Goal: Task Accomplishment & Management: Use online tool/utility

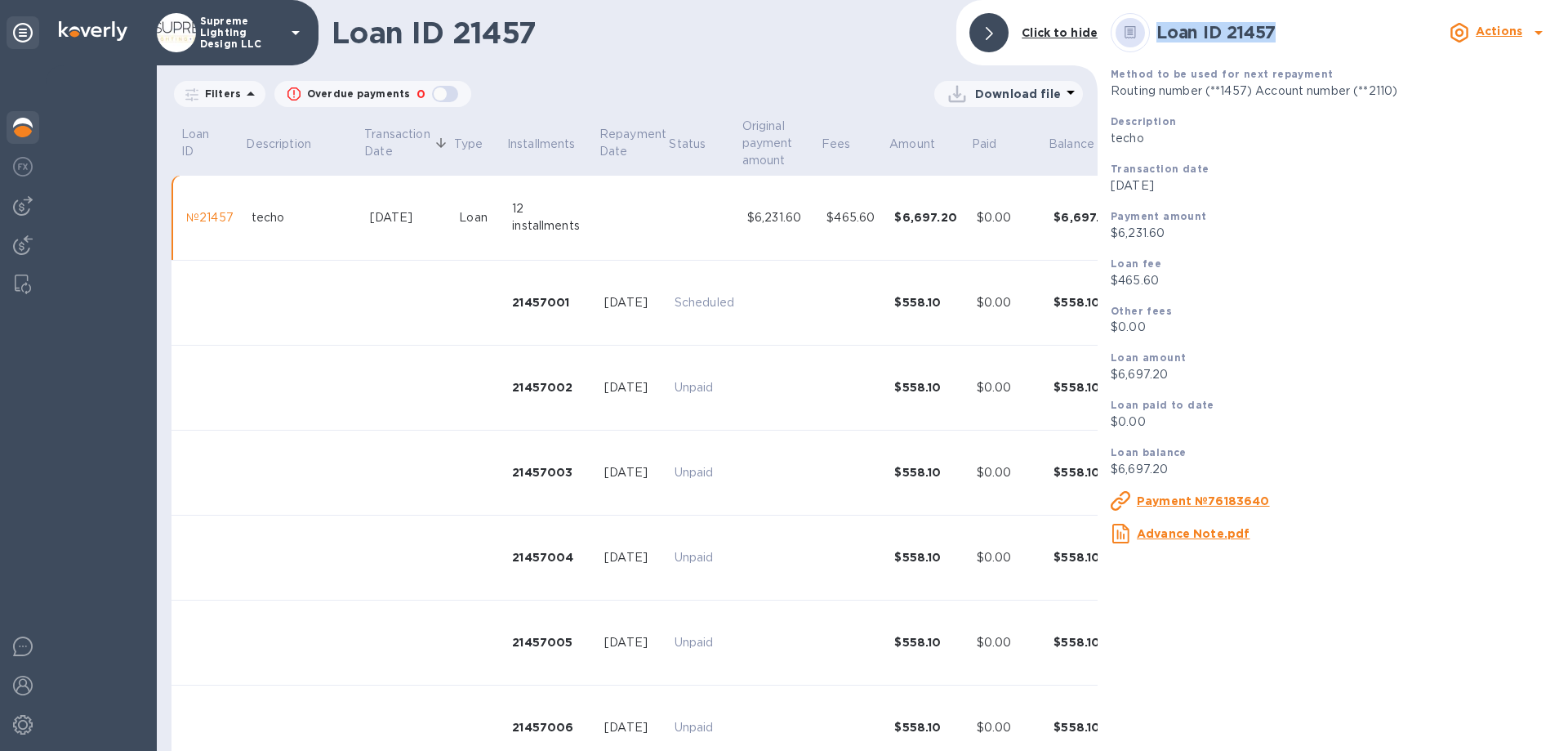
click at [9, 128] on div at bounding box center [23, 129] width 33 height 36
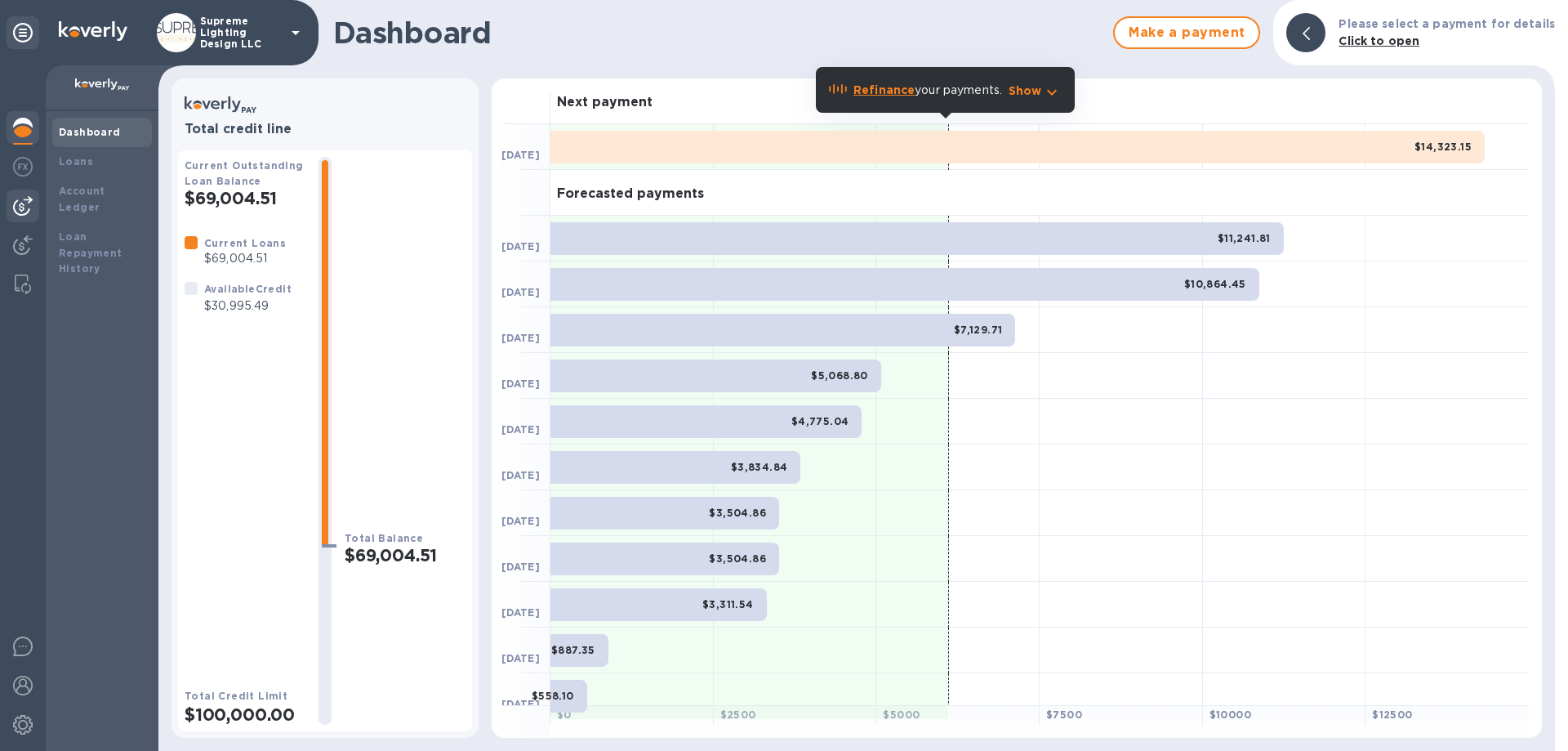
click at [26, 216] on div at bounding box center [23, 206] width 33 height 33
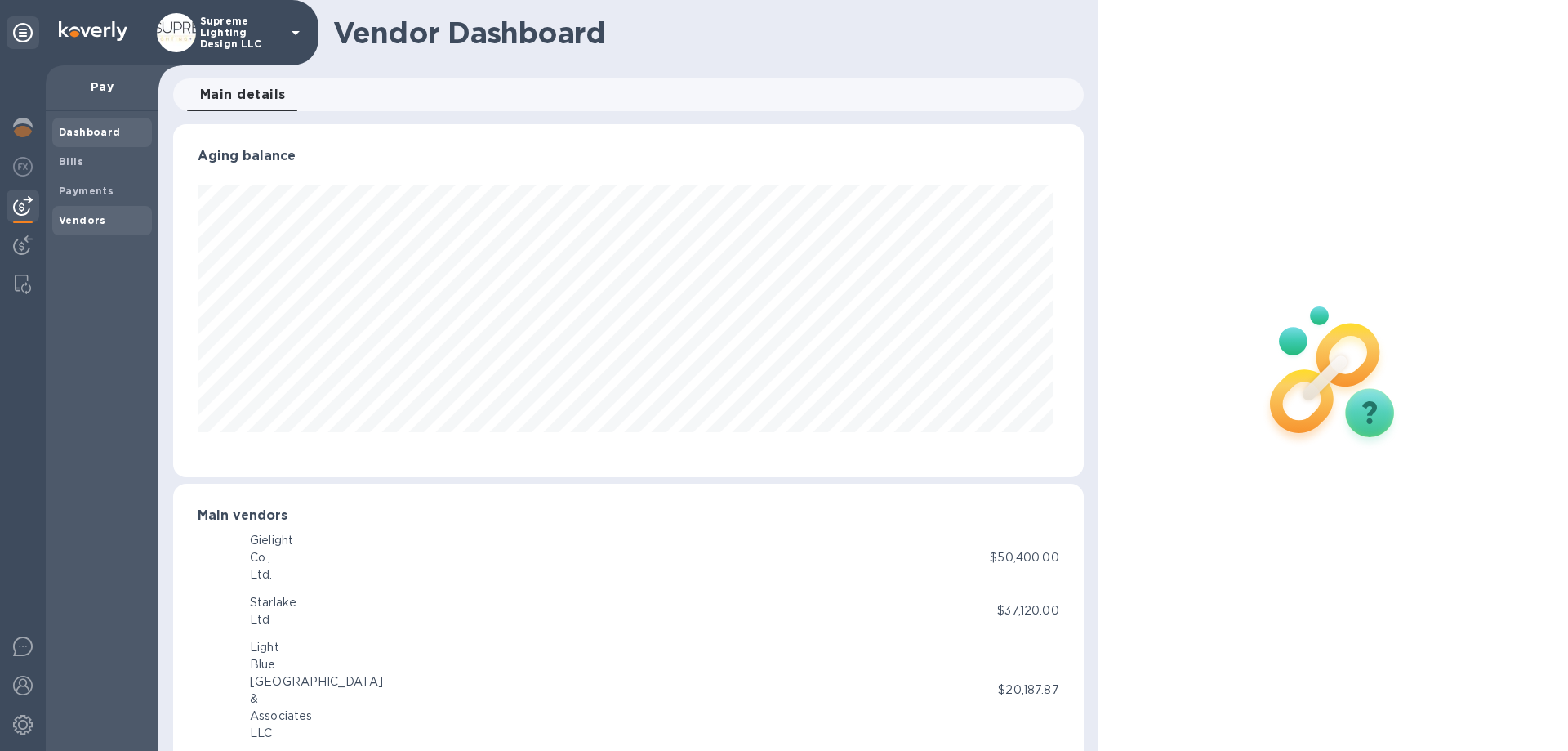
scroll to position [353, 903]
click at [87, 161] on span "Bills" at bounding box center [101, 162] width 87 height 16
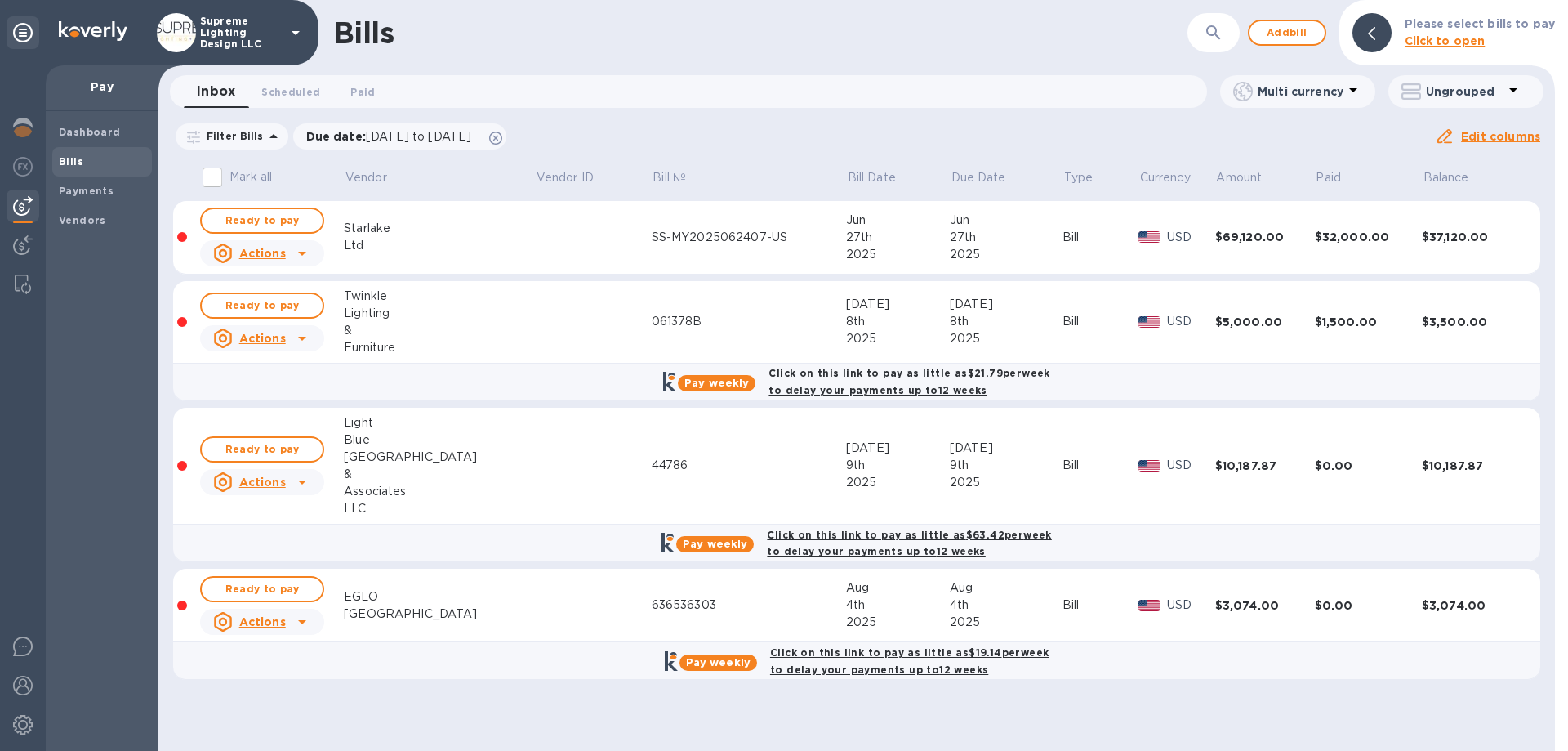
click at [1510, 33] on p "Click to open" at bounding box center [1480, 41] width 151 height 17
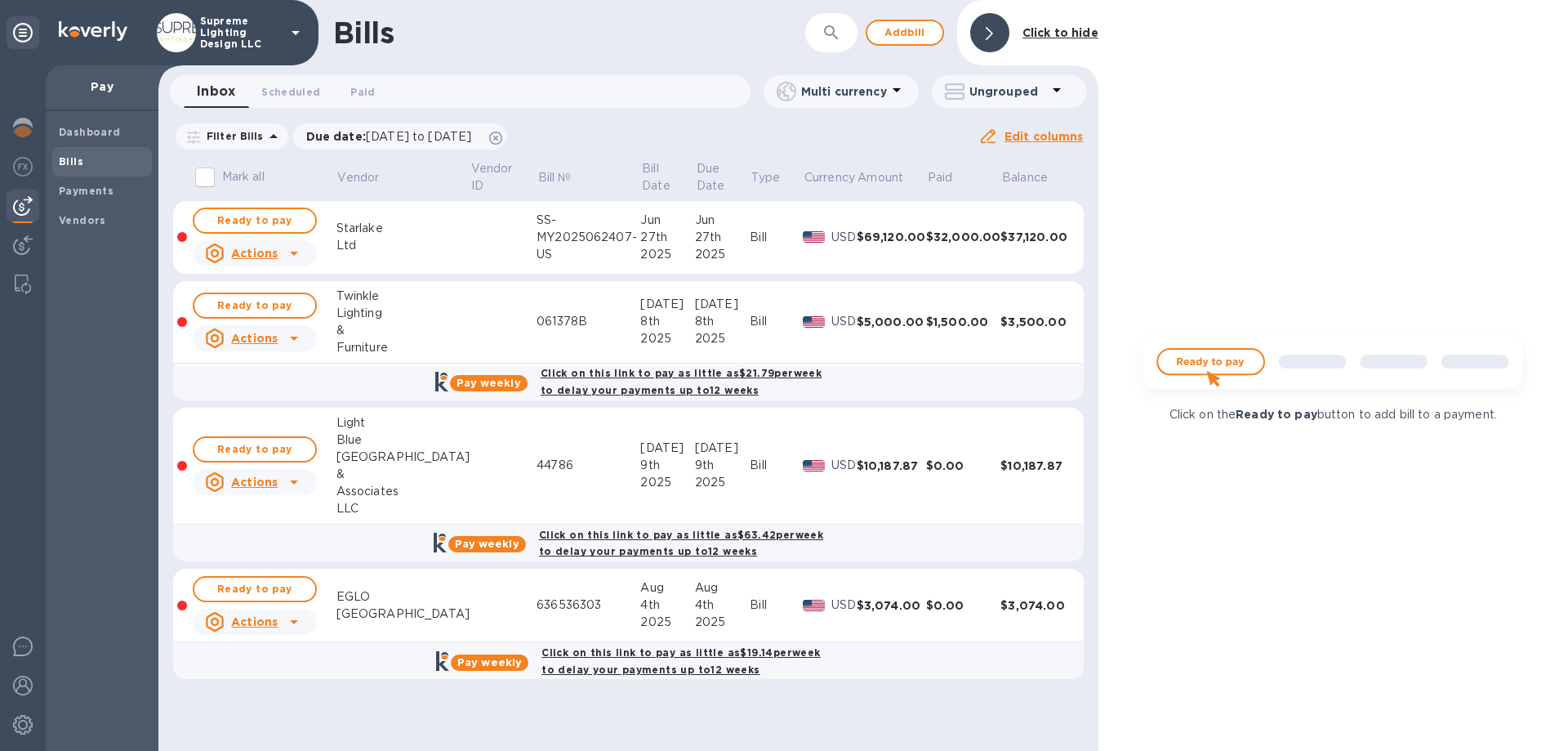
click at [998, 29] on div at bounding box center [989, 32] width 39 height 39
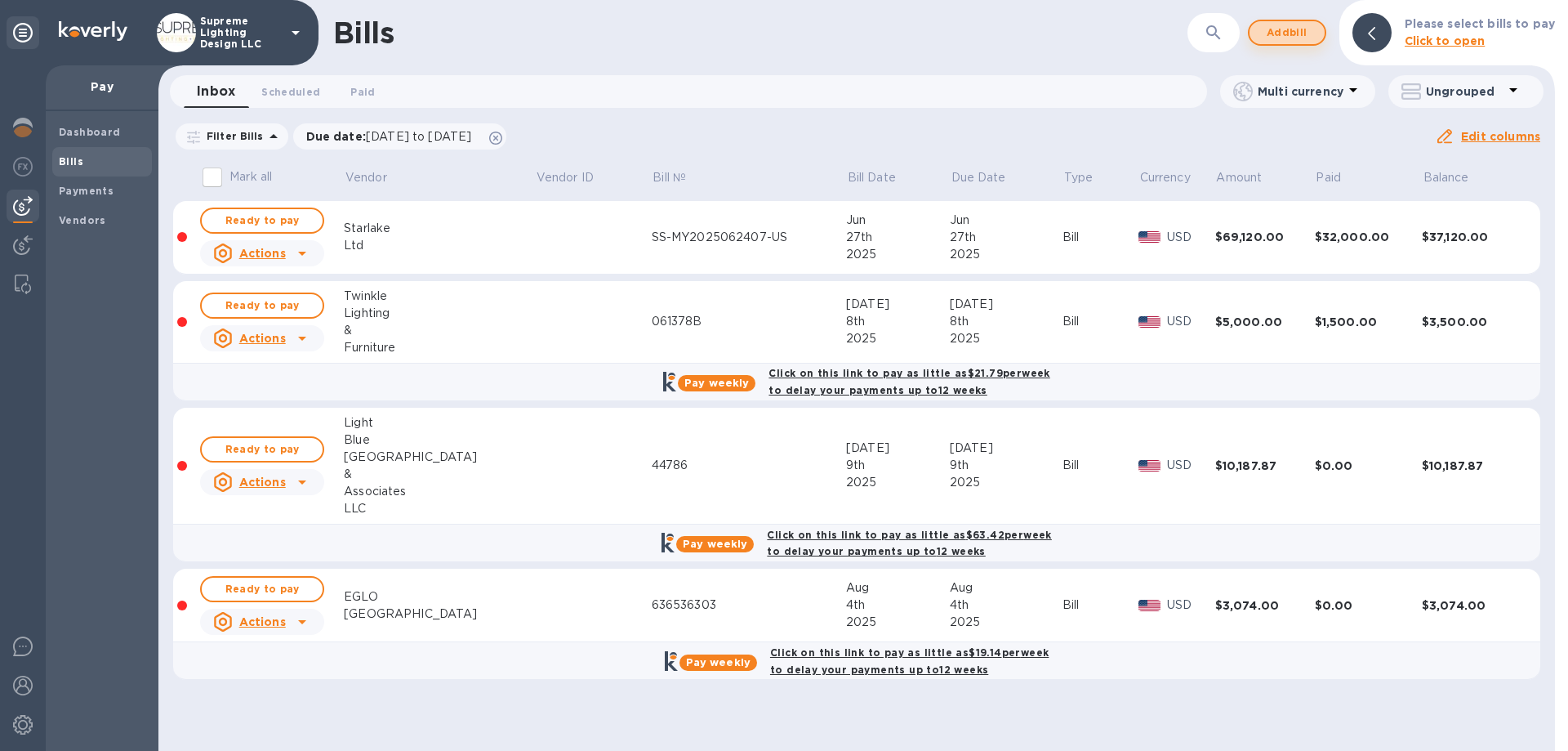
click at [1318, 29] on button "Add bill" at bounding box center [1287, 32] width 78 height 26
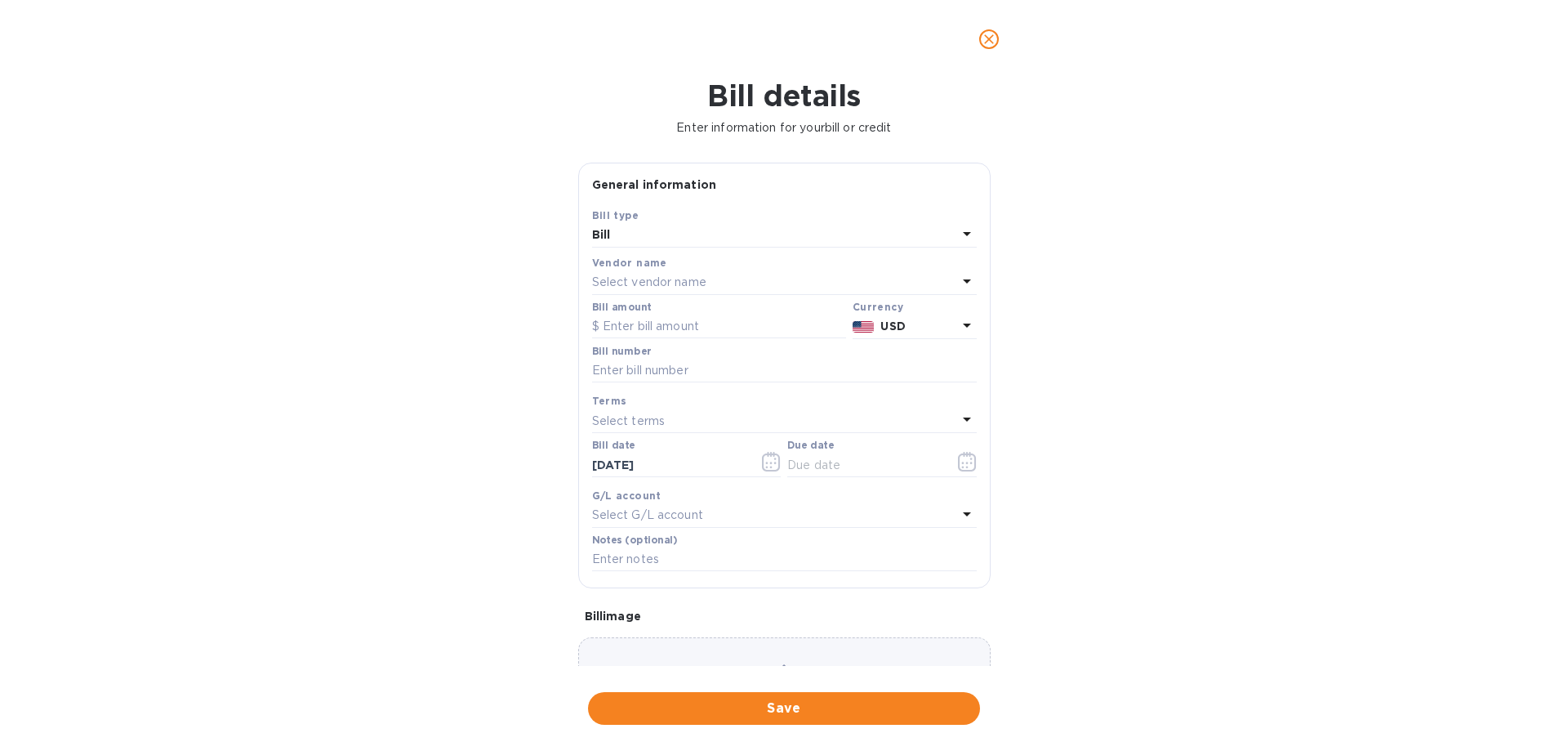
click at [668, 282] on p "Select vendor name" at bounding box center [649, 282] width 114 height 17
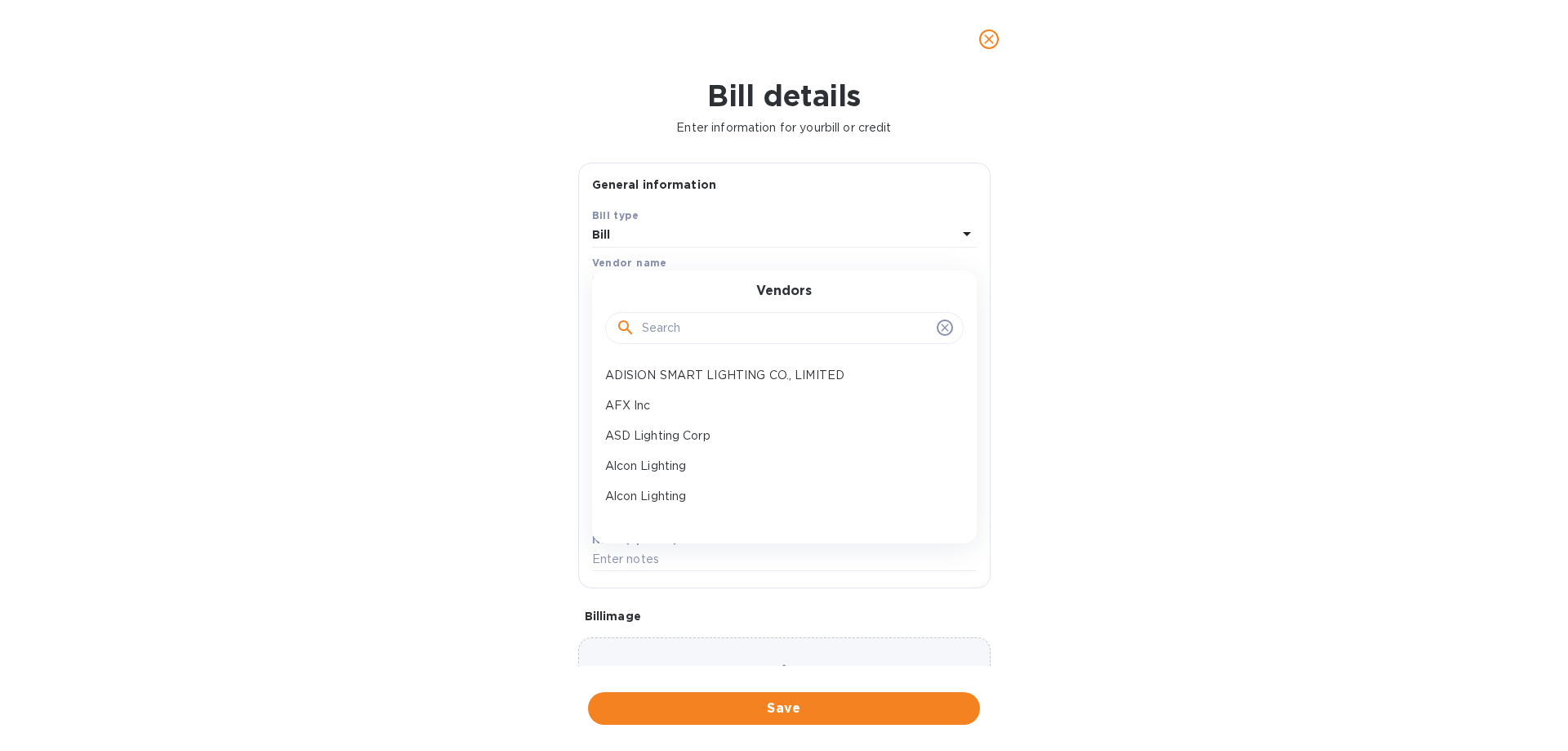
click at [663, 333] on input "text" at bounding box center [786, 328] width 288 height 25
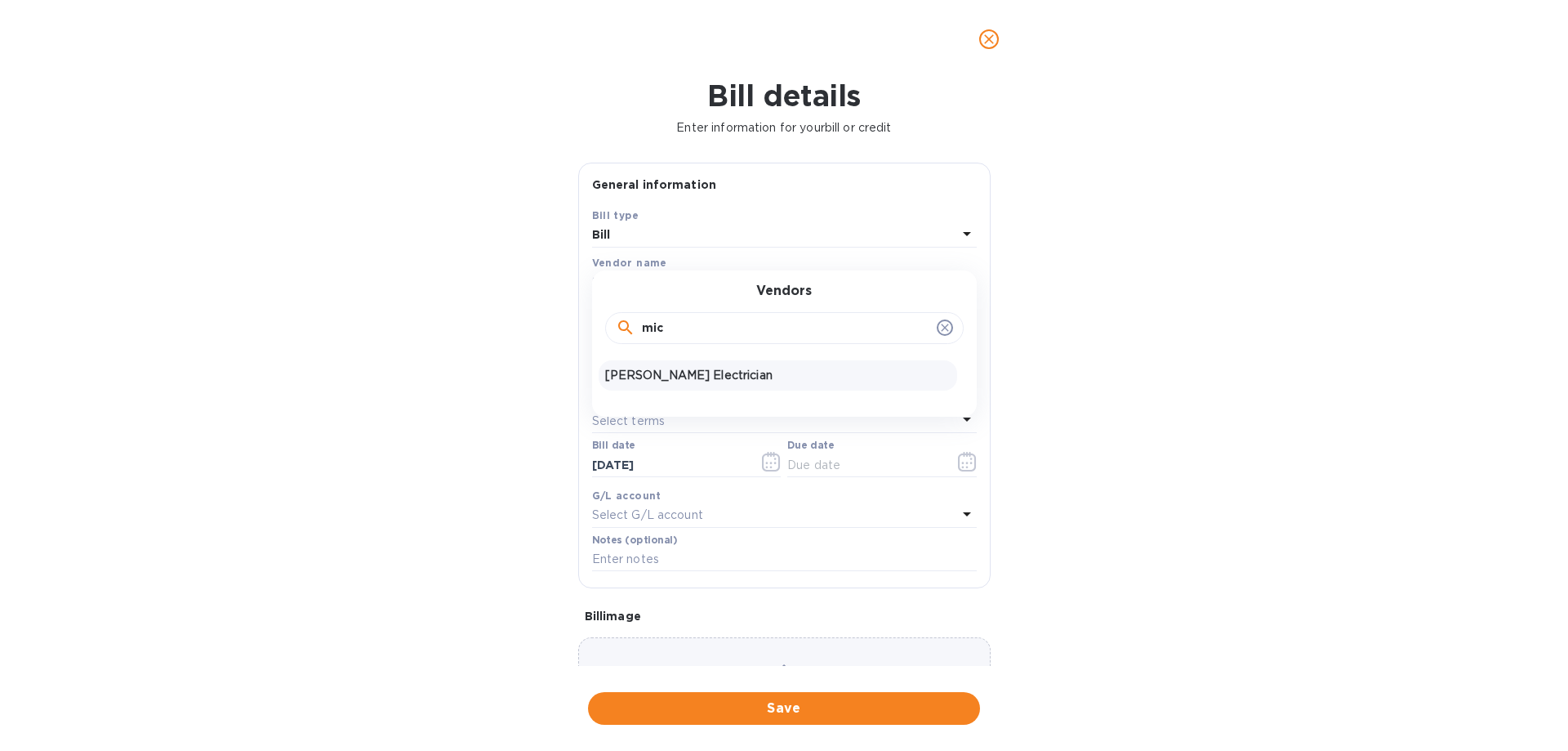
type input "mic"
click at [680, 370] on p "[PERSON_NAME] Electrician" at bounding box center [777, 375] width 346 height 17
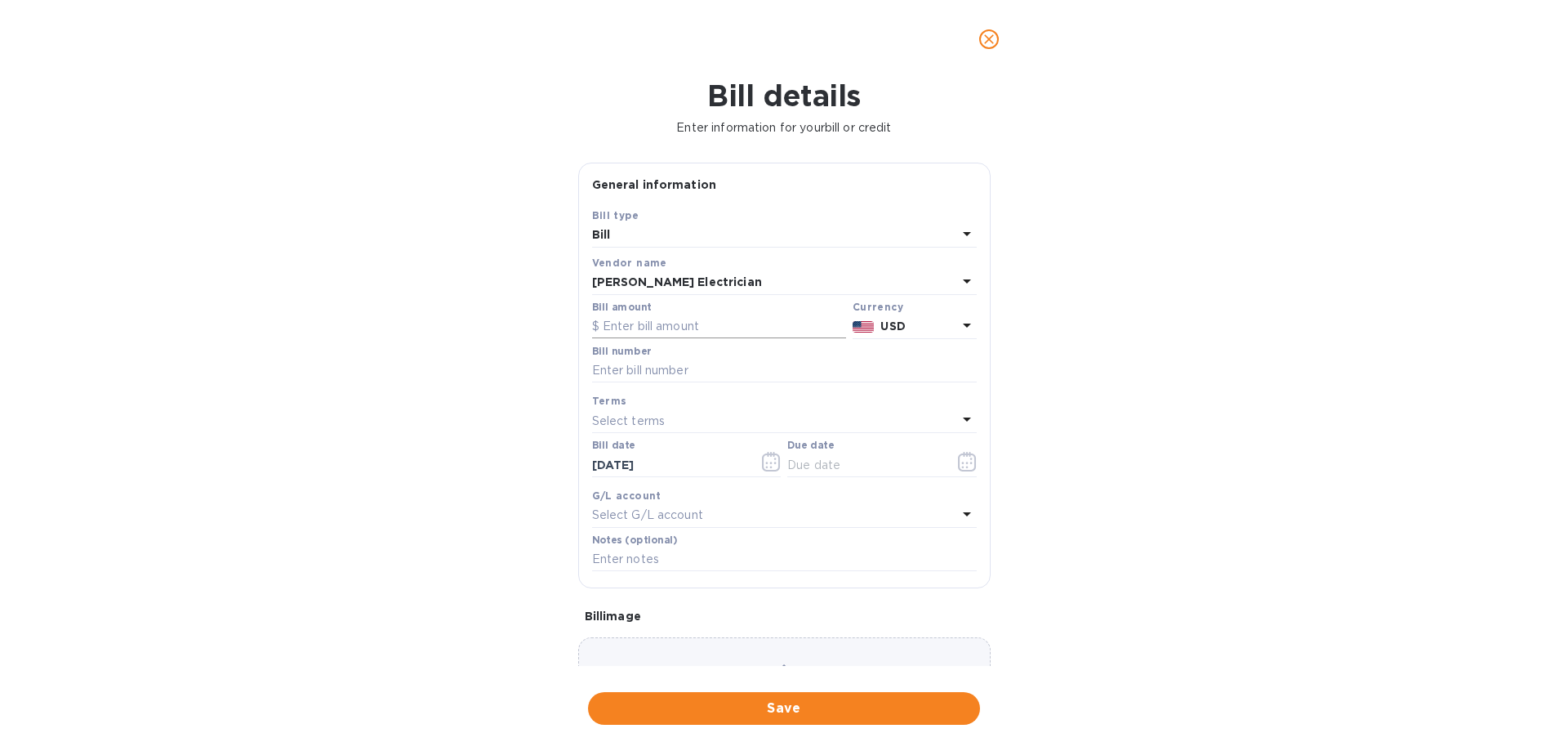
click at [688, 322] on input "text" at bounding box center [719, 327] width 254 height 25
click at [647, 323] on input "text" at bounding box center [719, 327] width 254 height 25
click at [715, 327] on input "text" at bounding box center [719, 327] width 254 height 25
type input "3,482.24"
click at [628, 367] on input "text" at bounding box center [784, 370] width 385 height 25
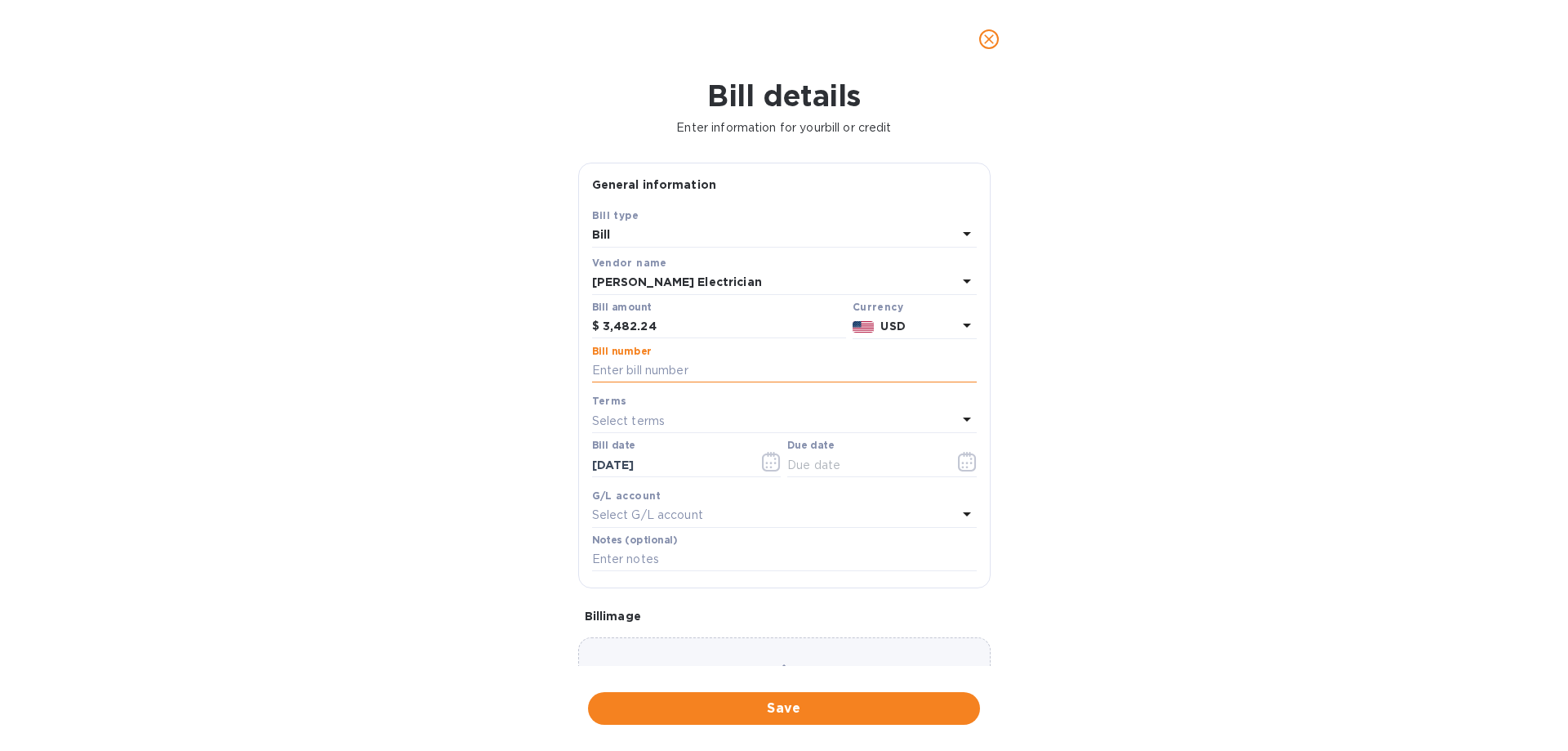
click at [657, 375] on input "text" at bounding box center [784, 370] width 385 height 25
type input "2336"
click at [969, 468] on icon "button" at bounding box center [967, 461] width 18 height 19
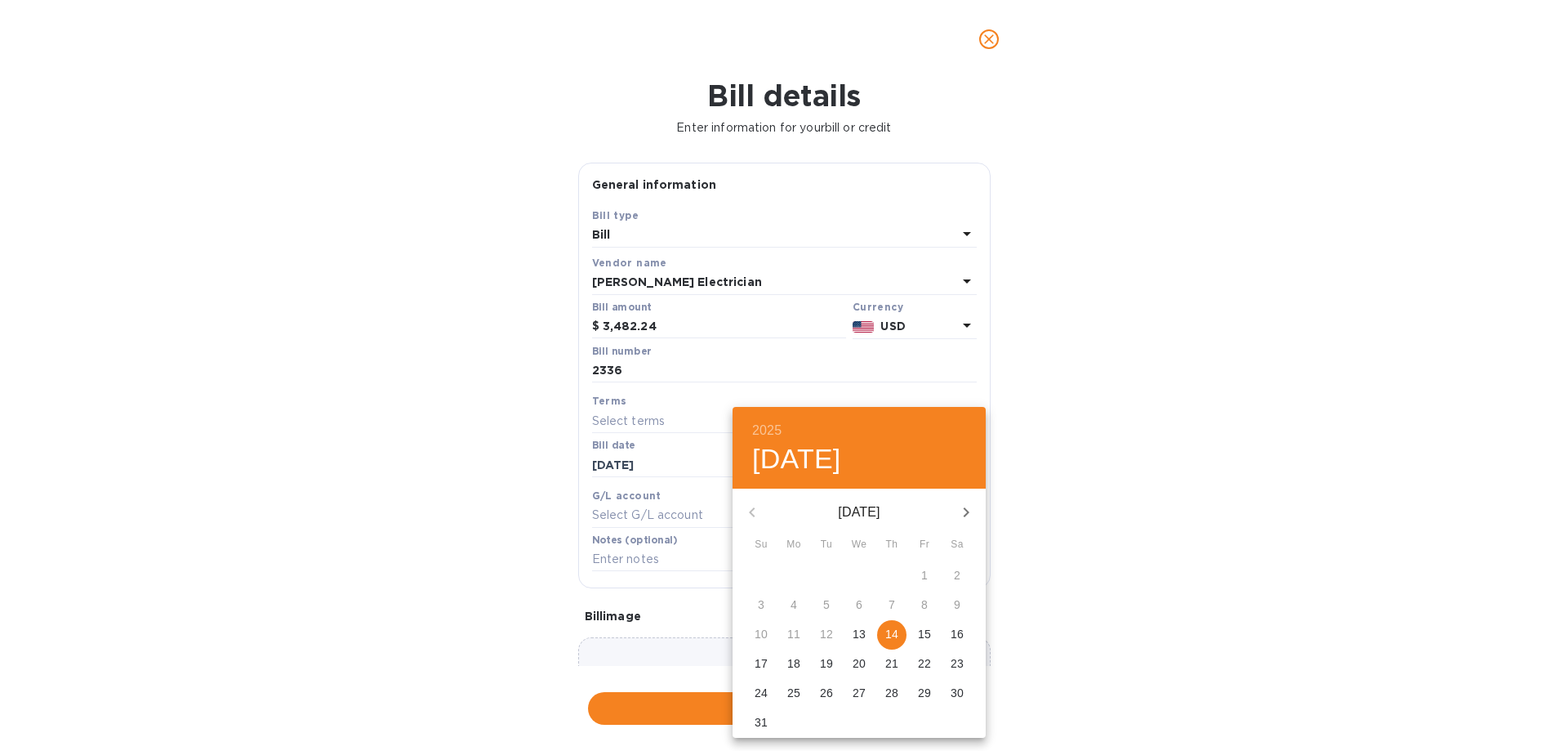
click at [898, 642] on span "14" at bounding box center [891, 634] width 29 height 16
type input "[DATE]"
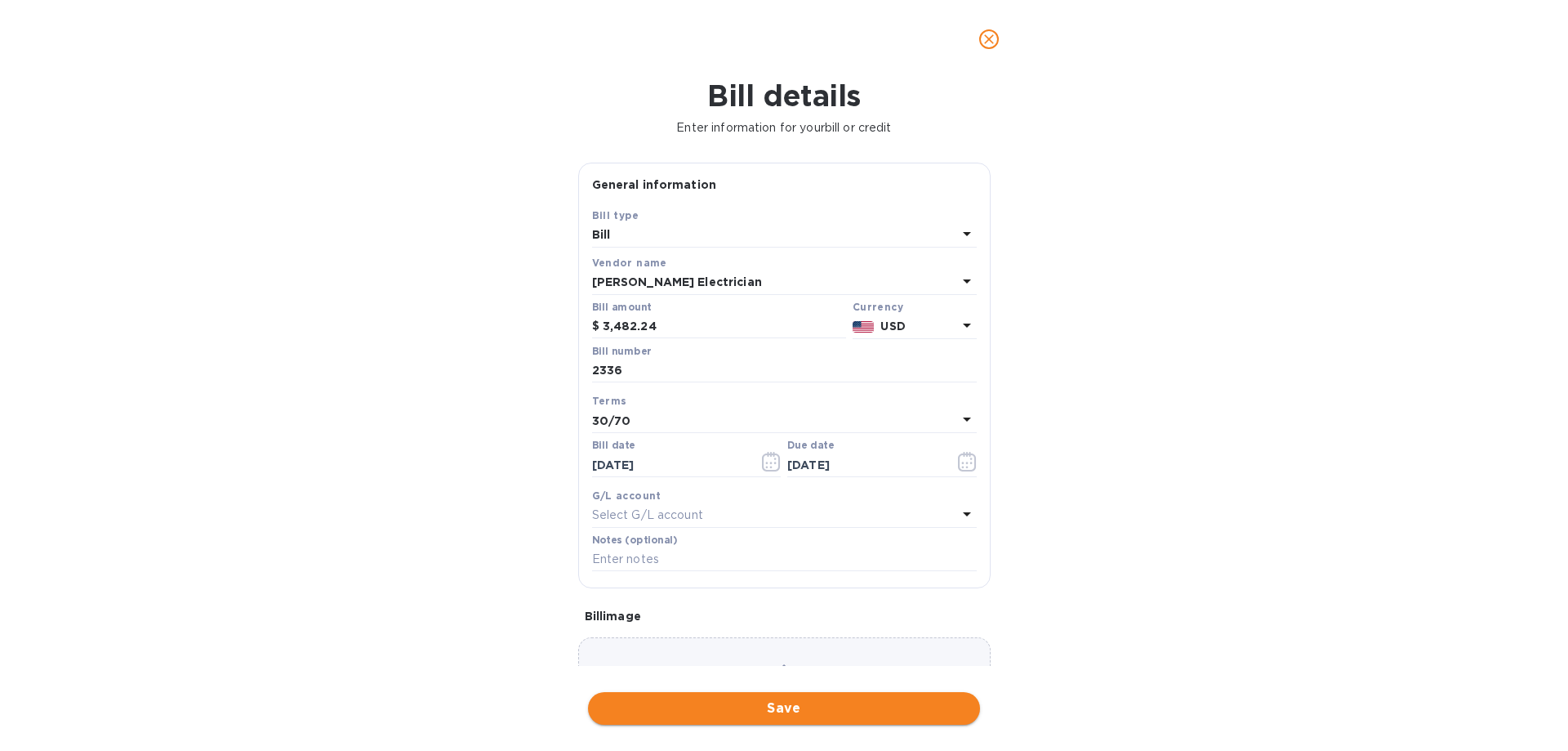
click at [815, 714] on span "Save" at bounding box center [784, 707] width 366 height 19
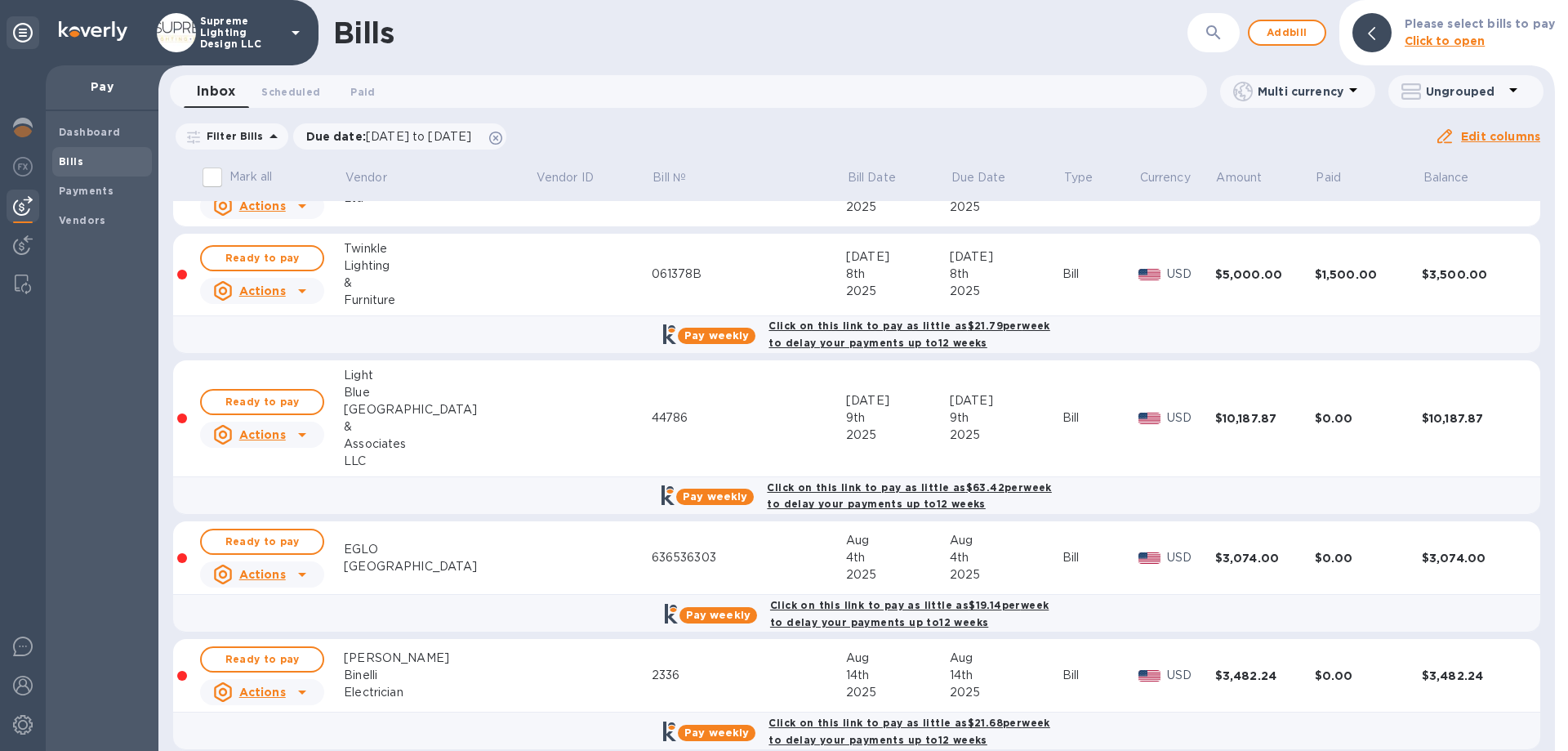
scroll to position [68, 0]
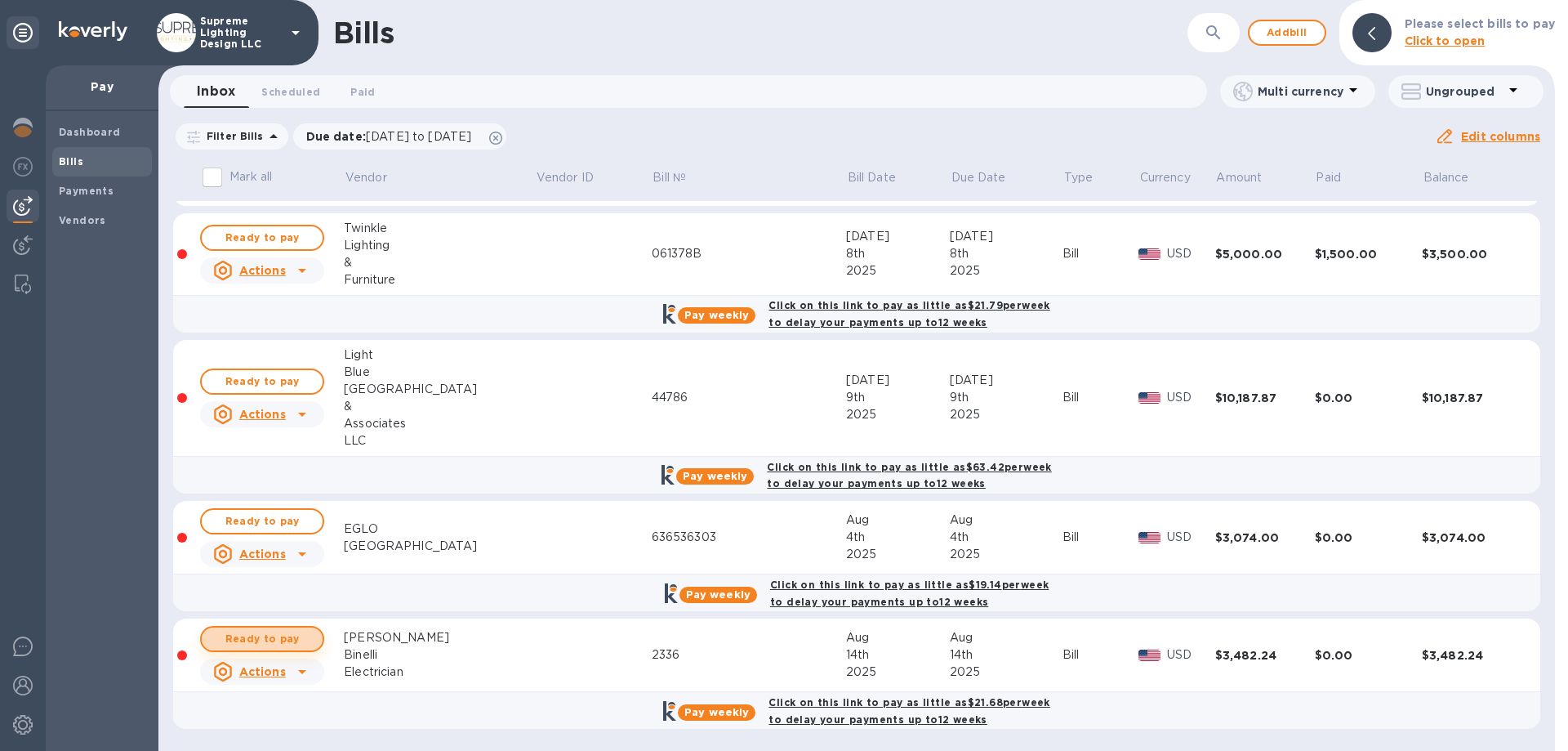
click at [291, 643] on span "Ready to pay" at bounding box center [262, 638] width 95 height 19
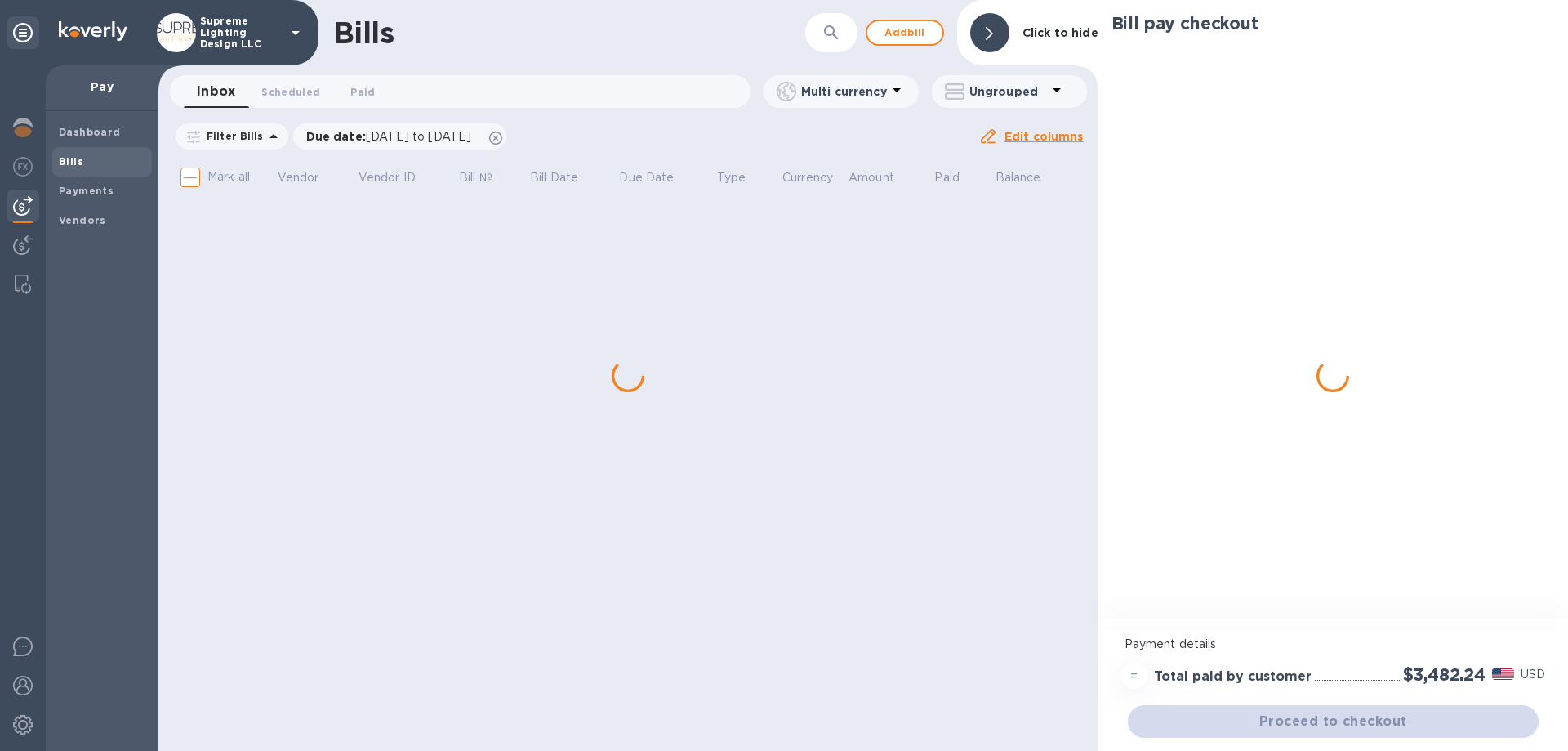
scroll to position [0, 0]
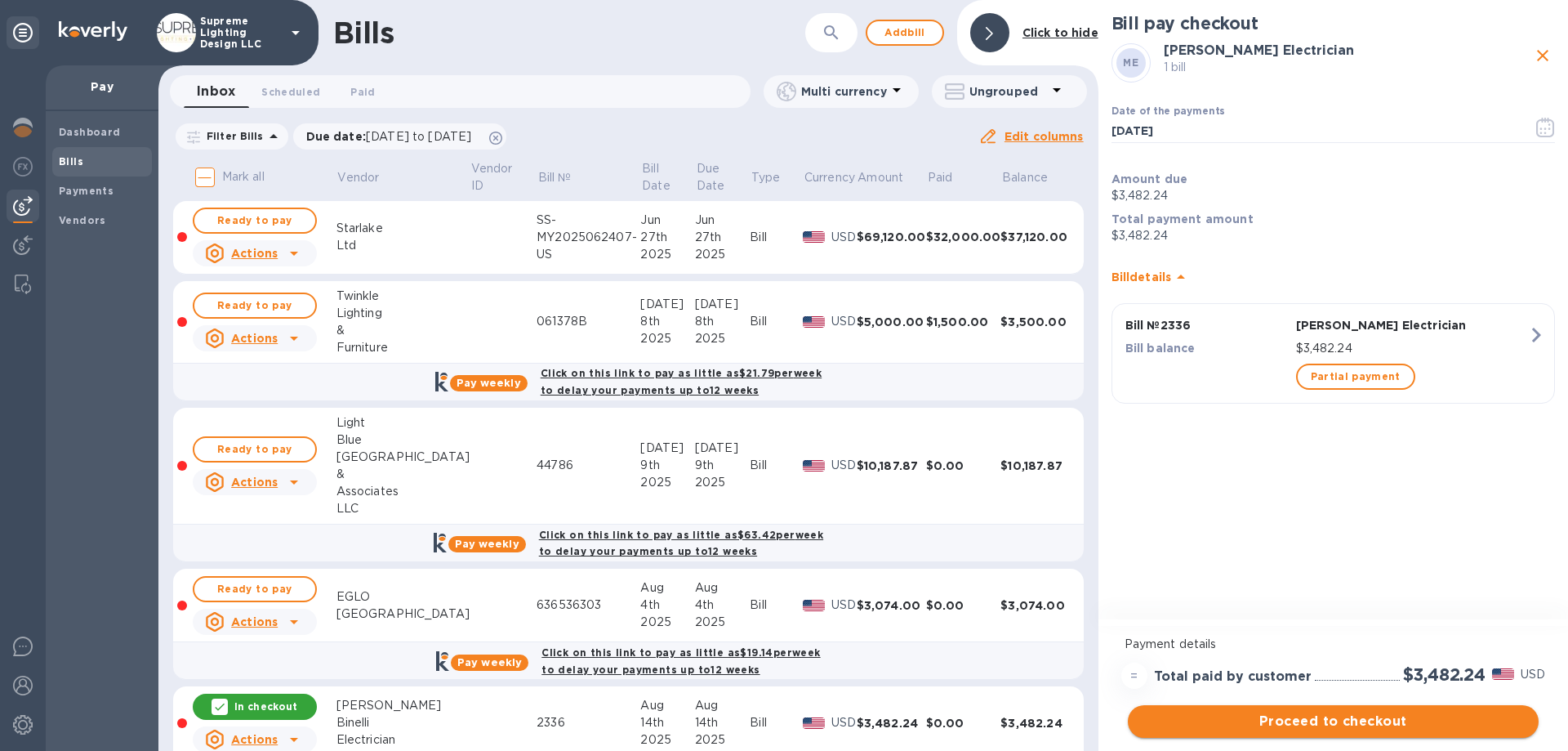
click at [1340, 723] on span "Proceed to checkout" at bounding box center [1333, 721] width 385 height 19
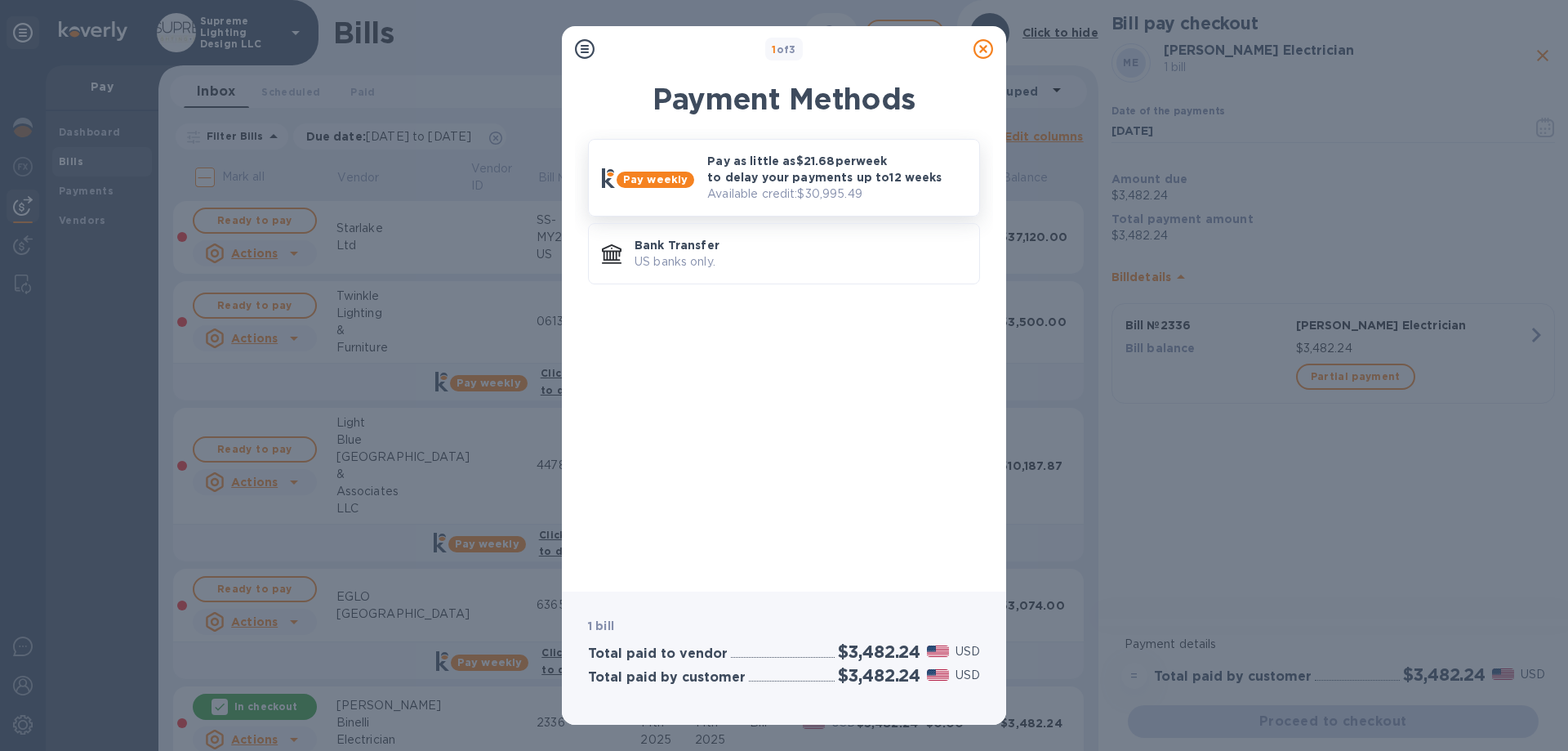
click at [749, 188] on p "Available credit: $30,995.49" at bounding box center [836, 193] width 259 height 17
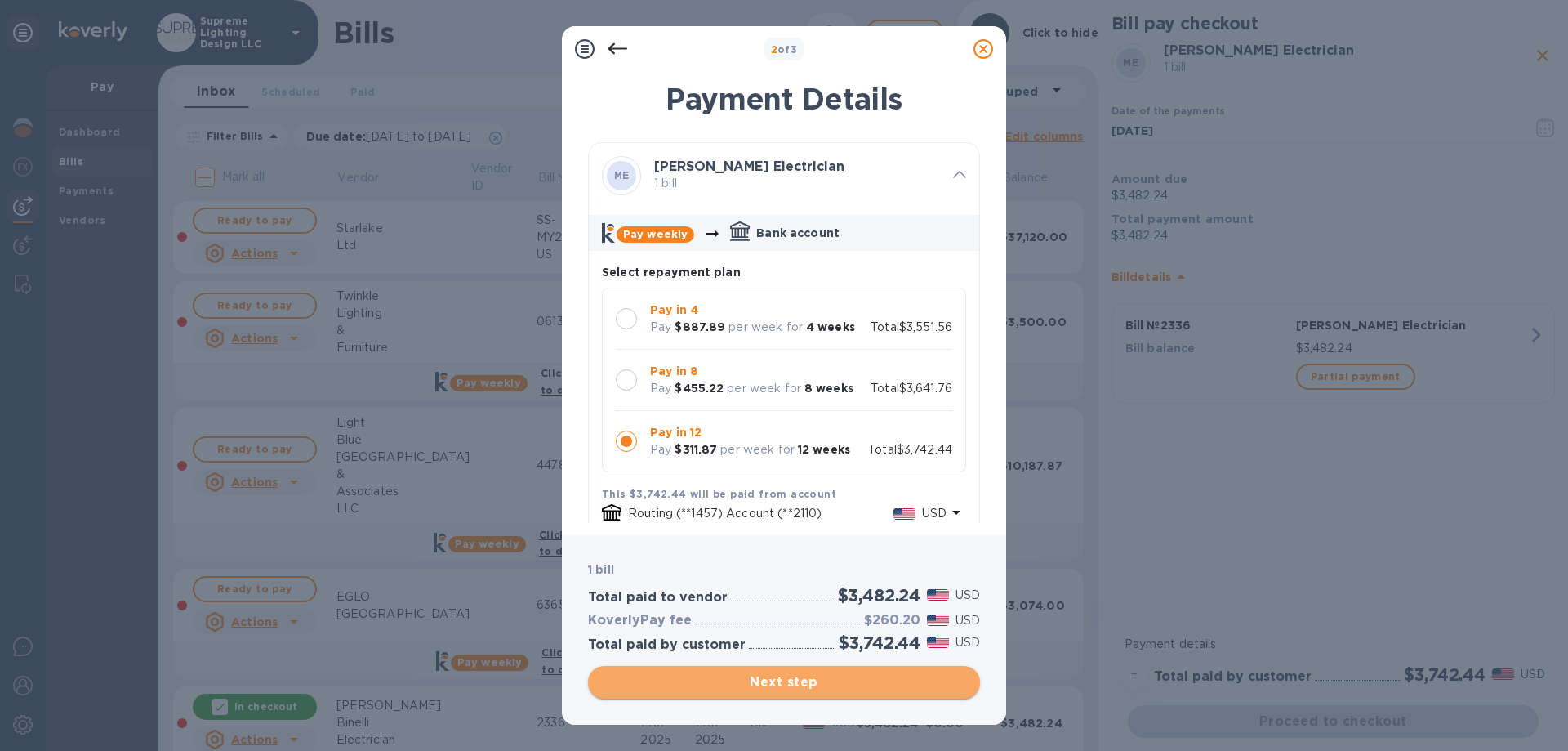
click at [788, 681] on span "Next step" at bounding box center [784, 682] width 366 height 19
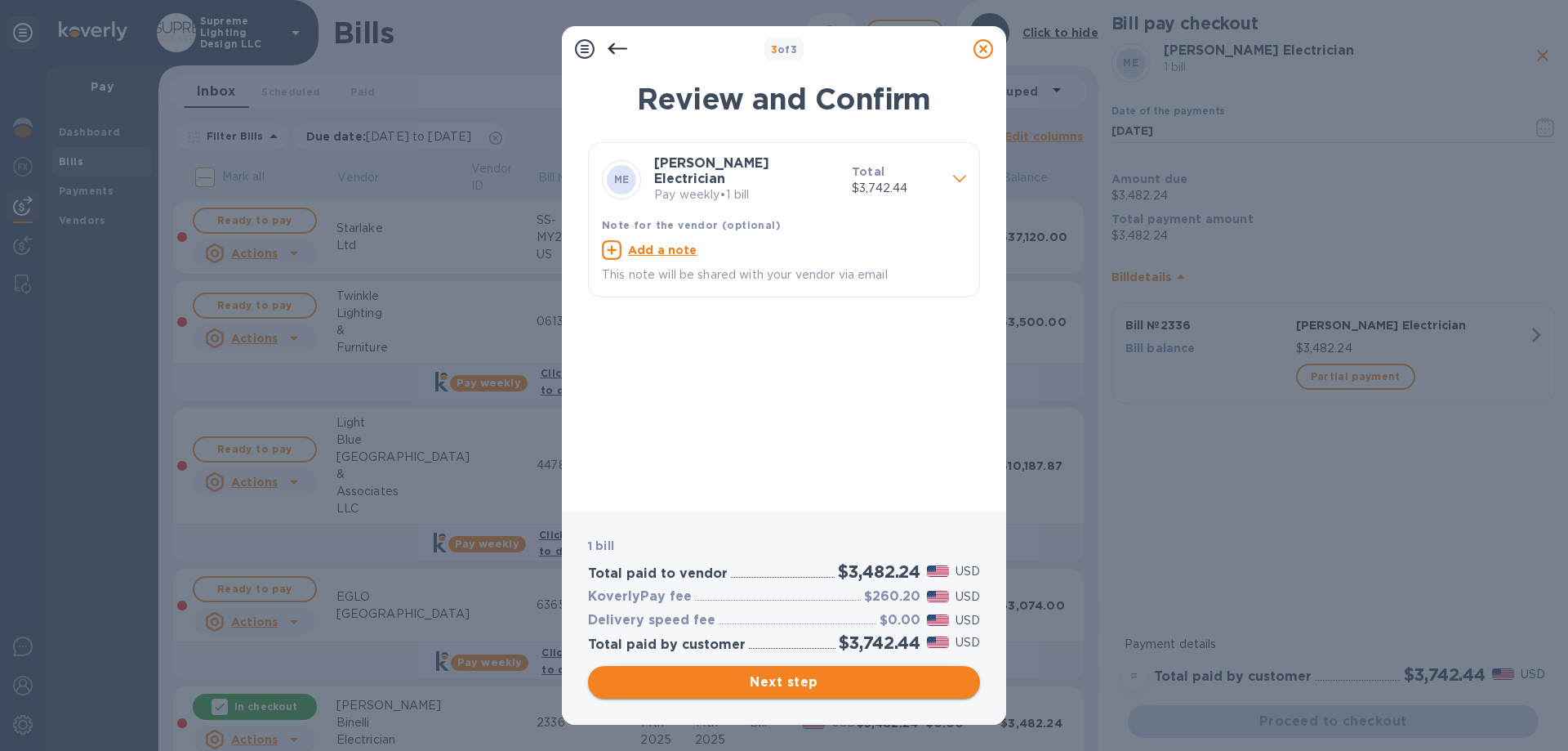
click at [788, 681] on span "Next step" at bounding box center [784, 682] width 366 height 19
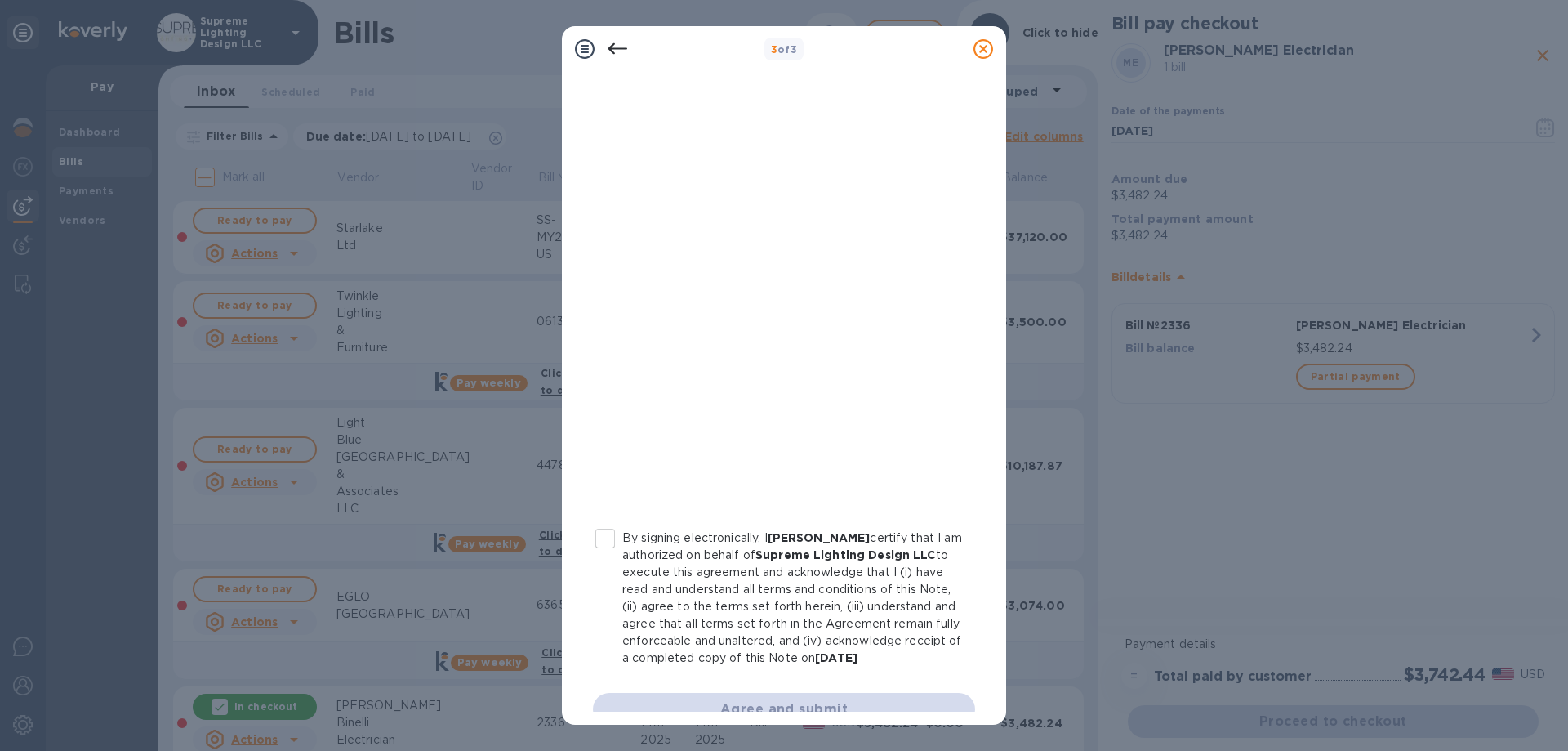
scroll to position [180, 0]
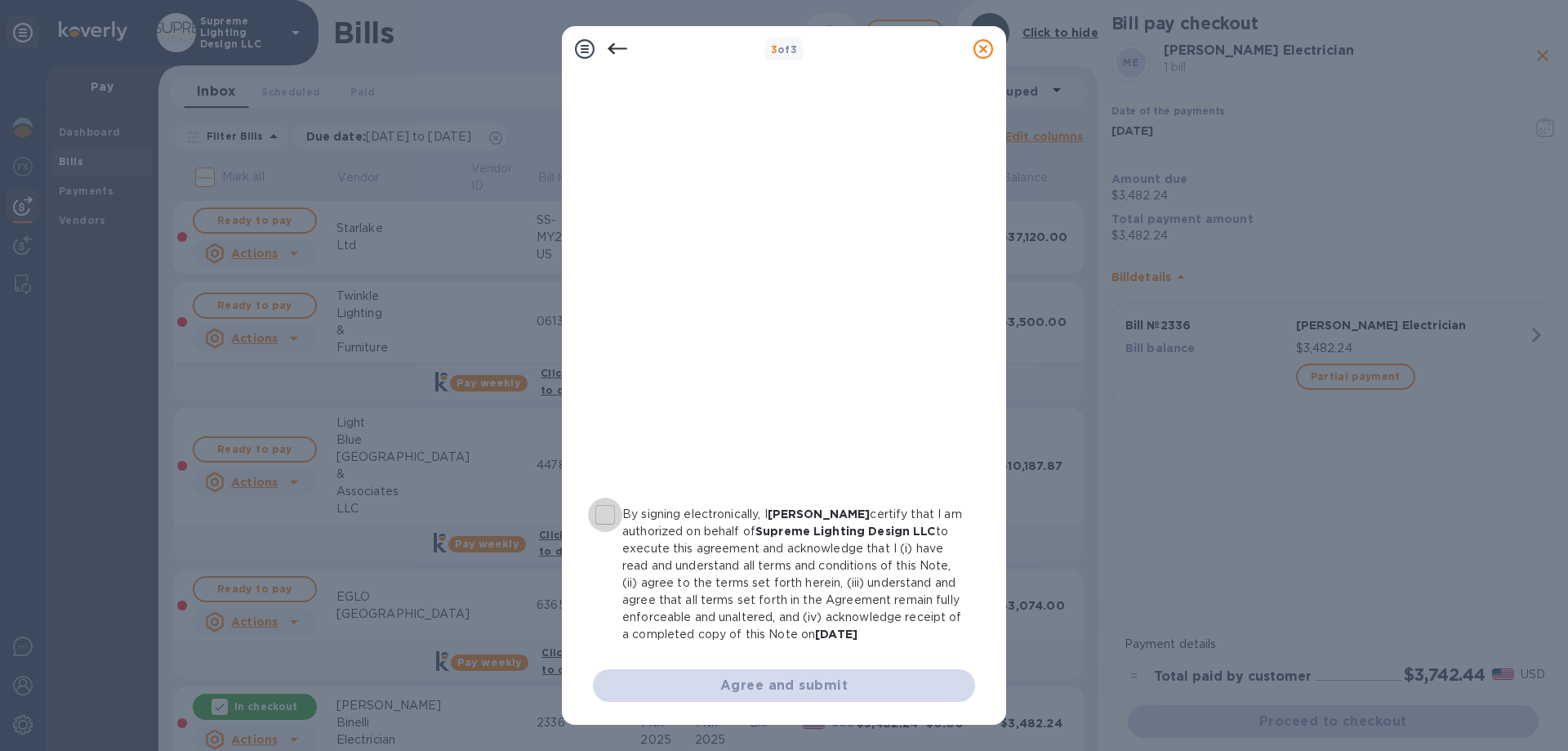
click at [615, 500] on input "By signing electronically, I [PERSON_NAME] certify that I am authorized on beha…" at bounding box center [605, 515] width 35 height 35
checkbox input "true"
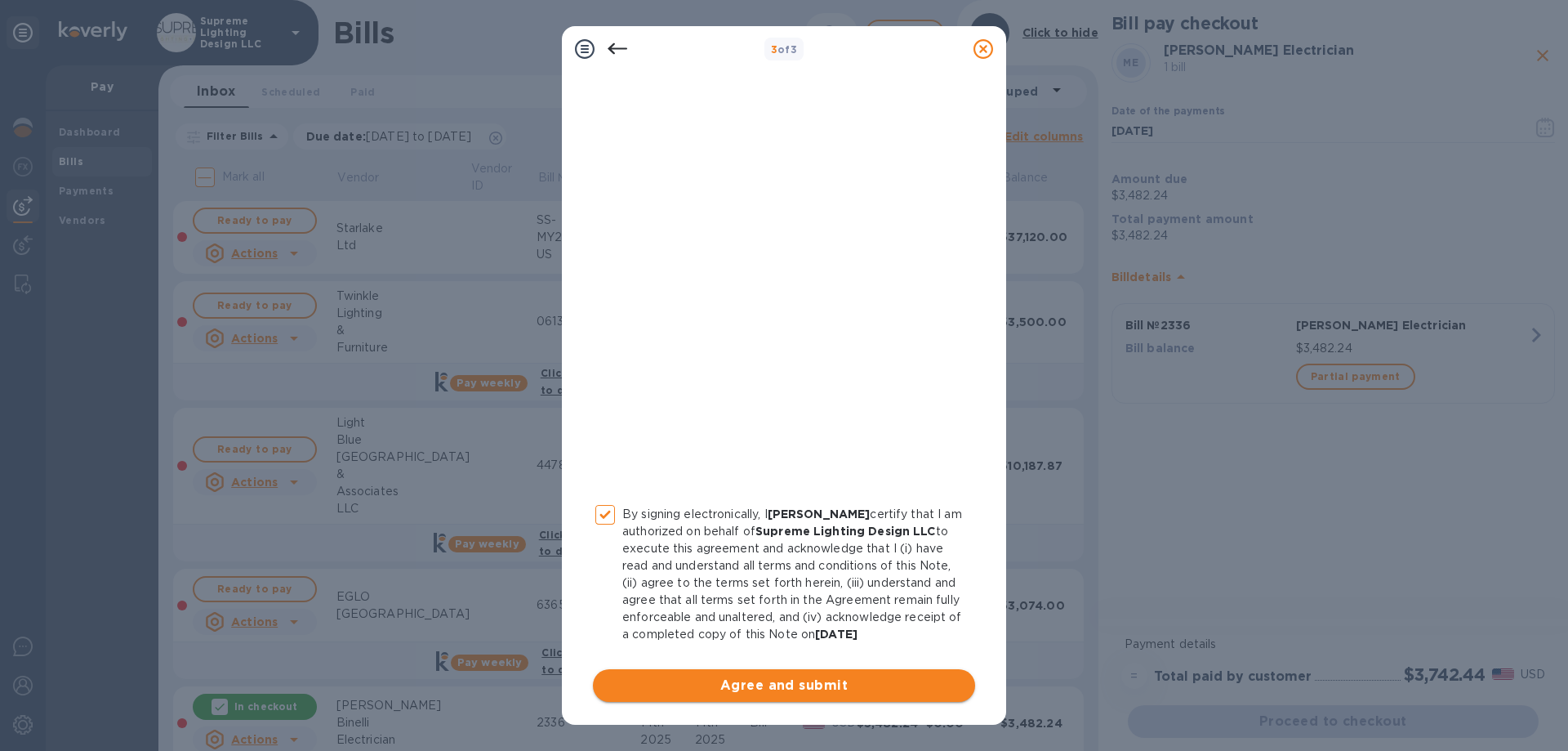
click at [791, 685] on span "Agree and submit" at bounding box center [784, 684] width 356 height 19
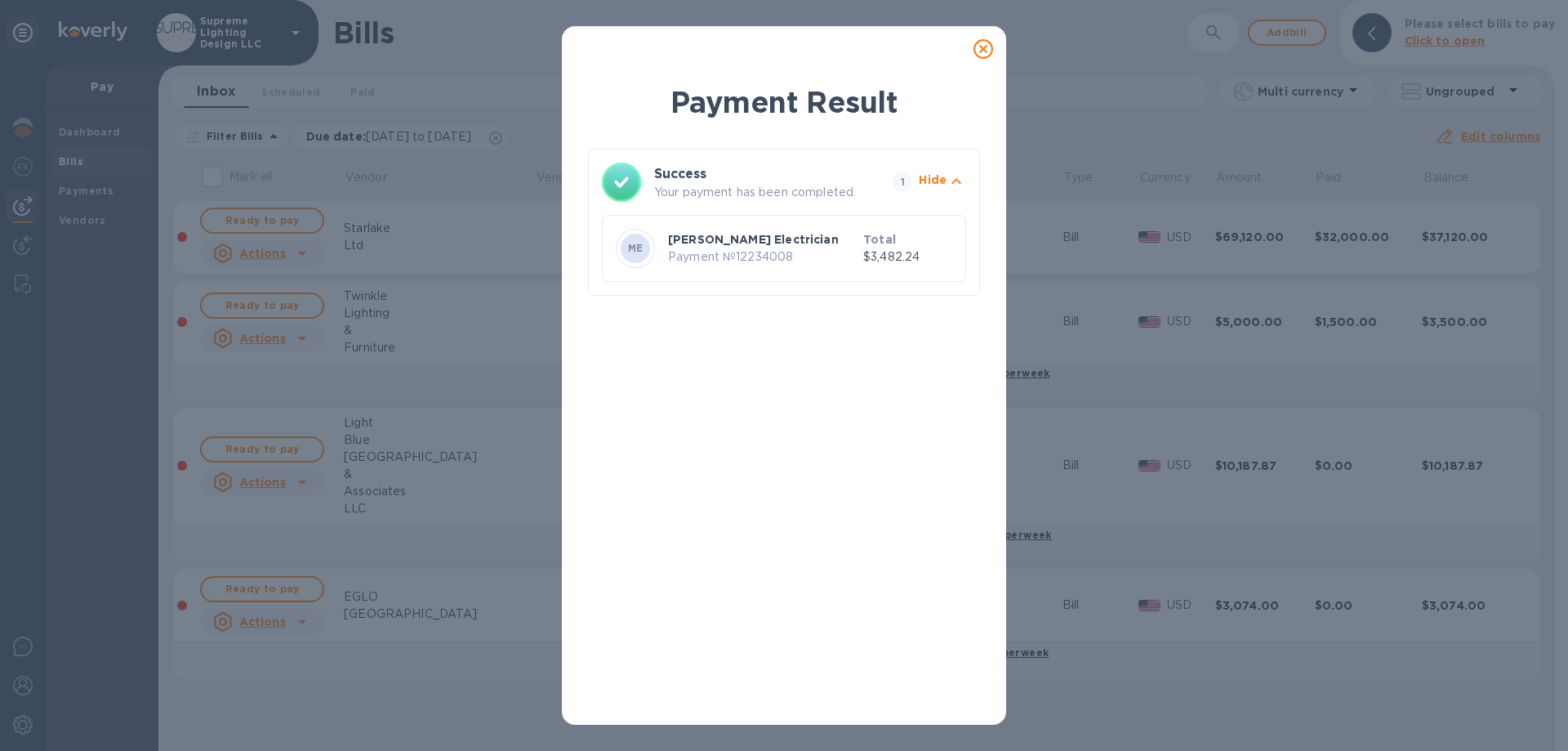
click at [987, 56] on icon at bounding box center [982, 48] width 19 height 19
